Goal: Navigation & Orientation: Understand site structure

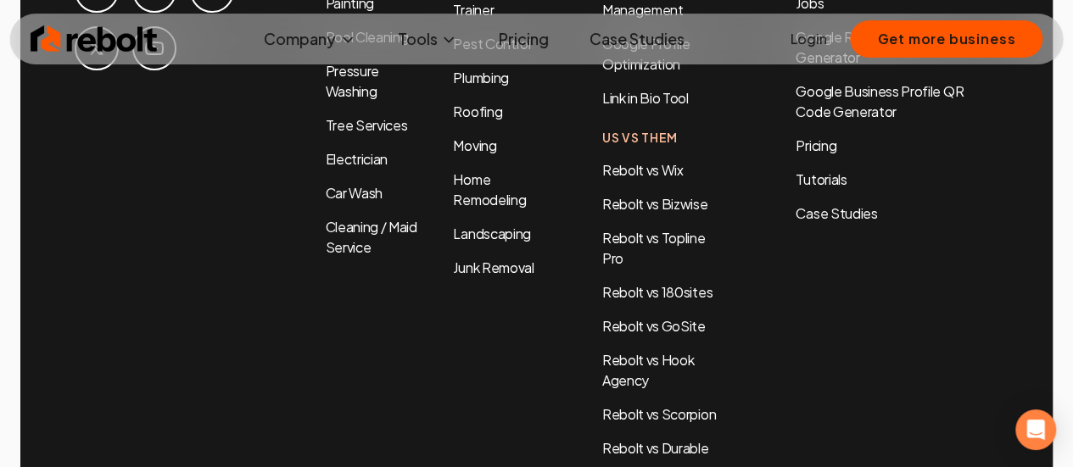
scroll to position [7895, 0]
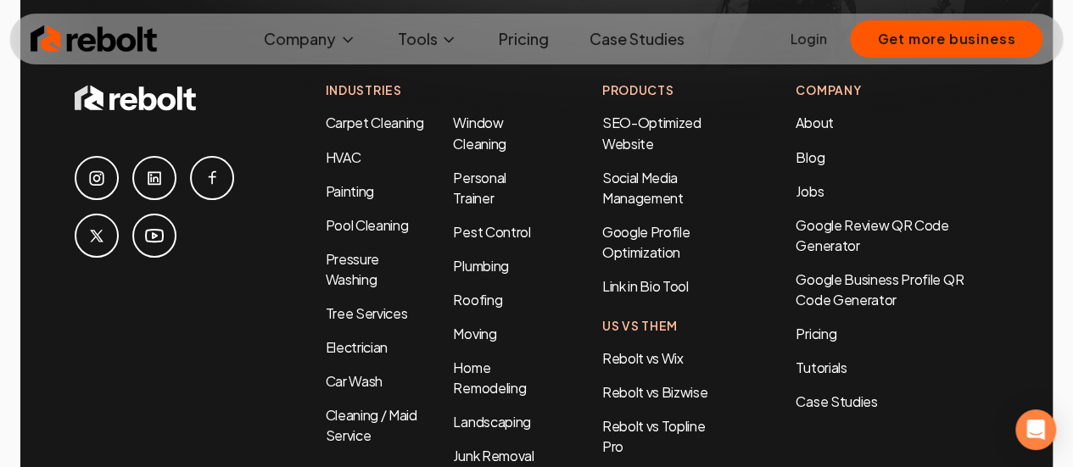
click at [198, 156] on link at bounding box center [212, 178] width 44 height 44
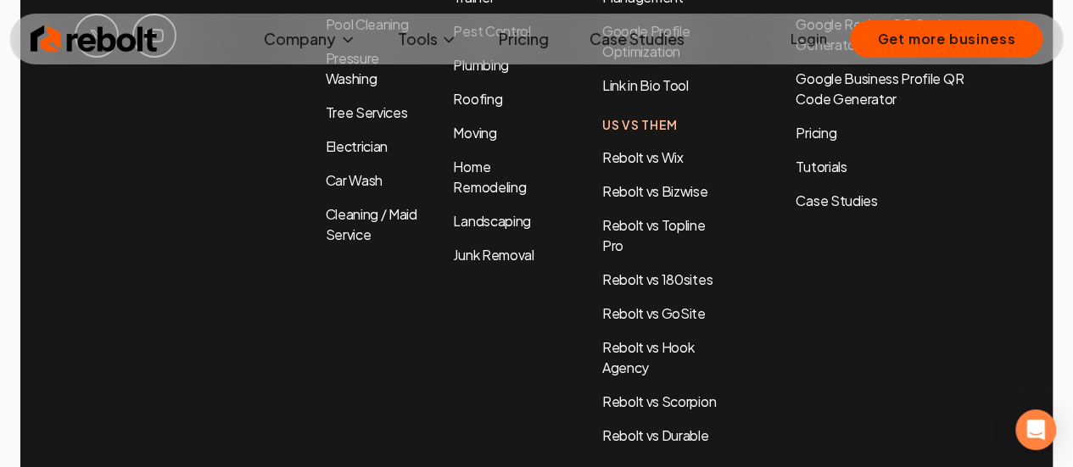
scroll to position [8149, 0]
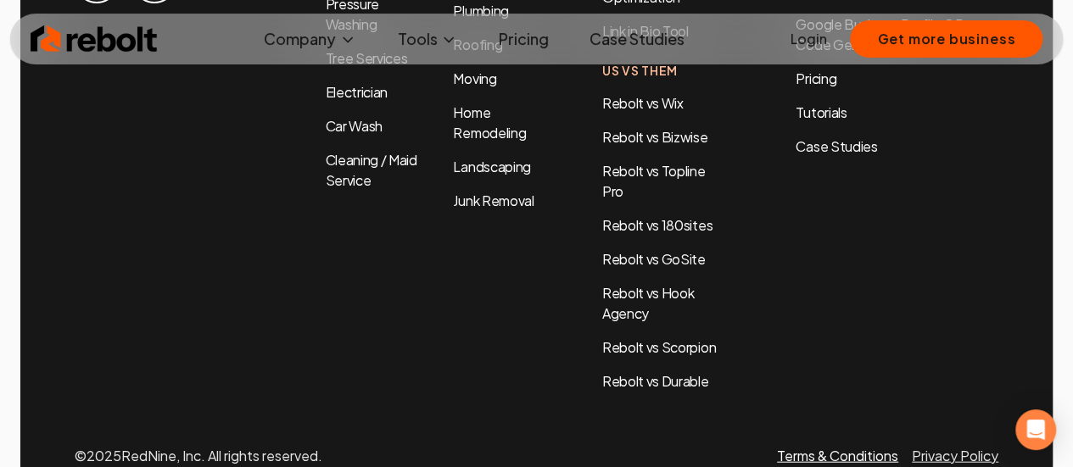
click at [878, 447] on link "Terms & Conditions" at bounding box center [837, 456] width 121 height 18
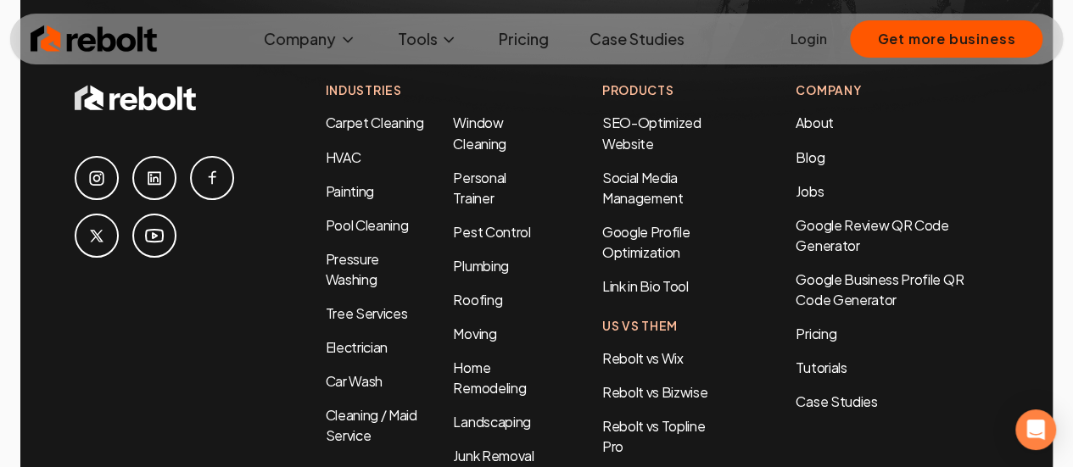
scroll to position [7810, 0]
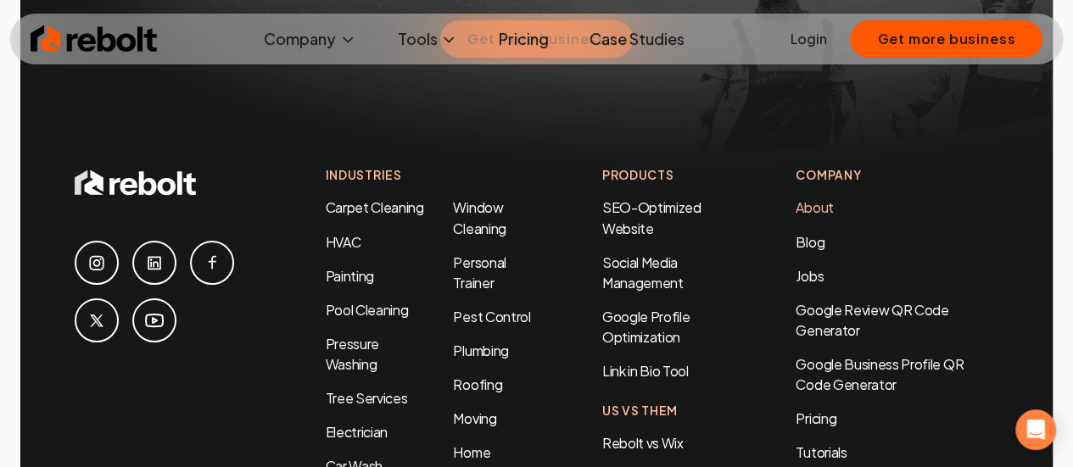
click at [823, 198] on link "About" at bounding box center [813, 207] width 37 height 18
click at [821, 198] on link "About" at bounding box center [813, 207] width 37 height 18
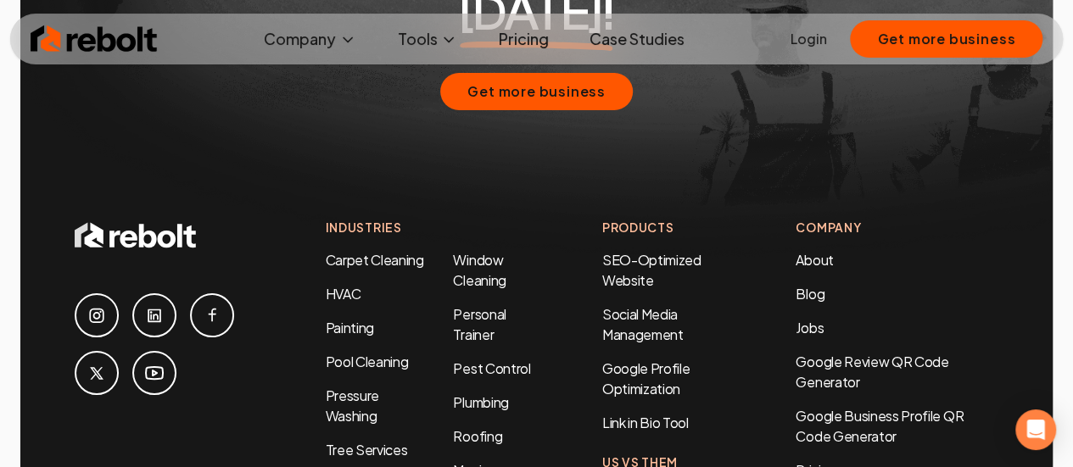
scroll to position [5173, 0]
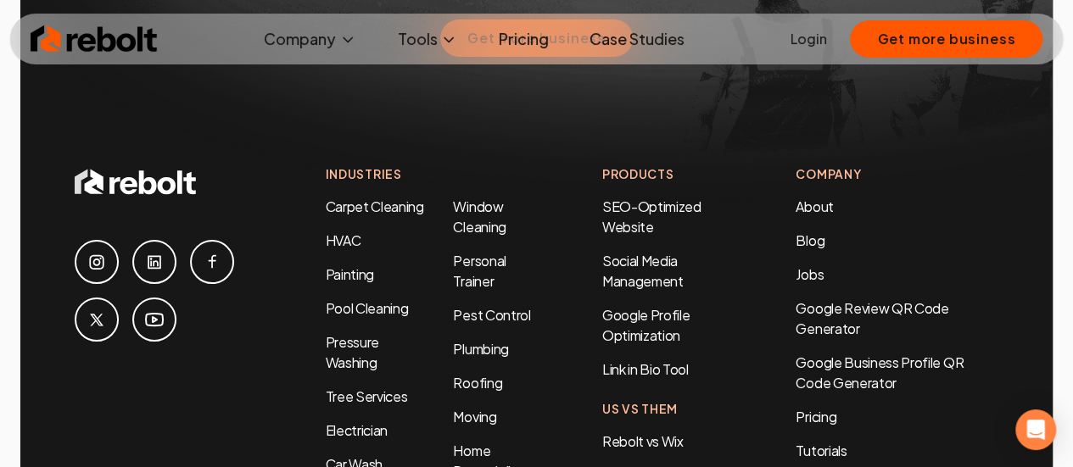
scroll to position [5427, 0]
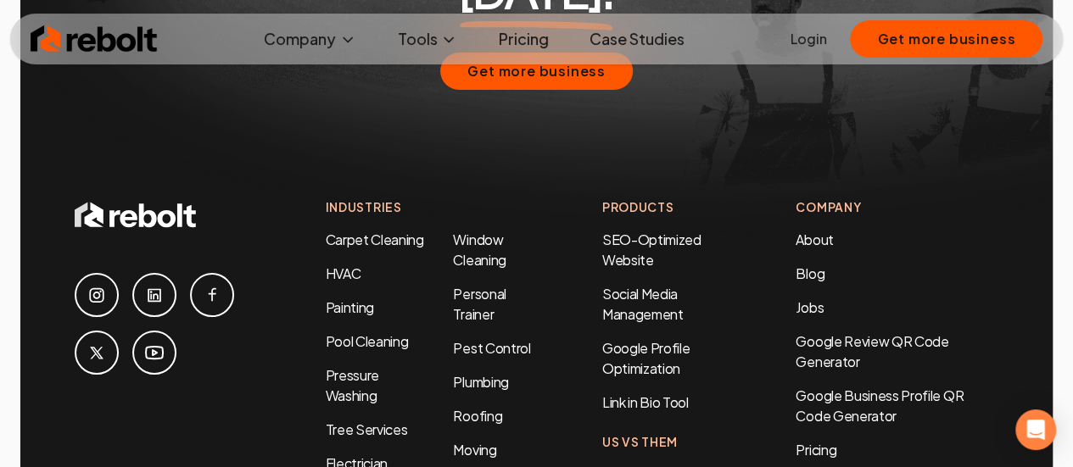
click at [153, 289] on icon at bounding box center [155, 296] width 14 height 14
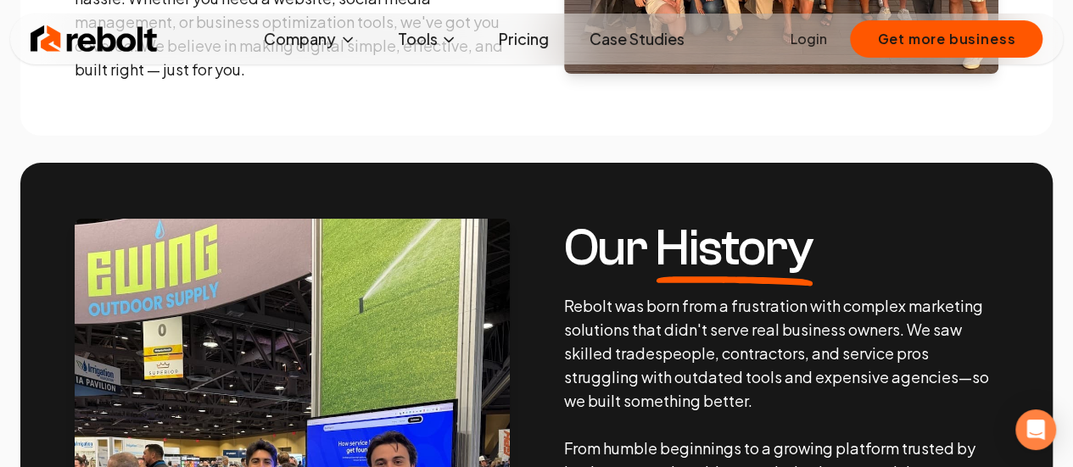
scroll to position [0, 0]
